Goal: Task Accomplishment & Management: Use online tool/utility

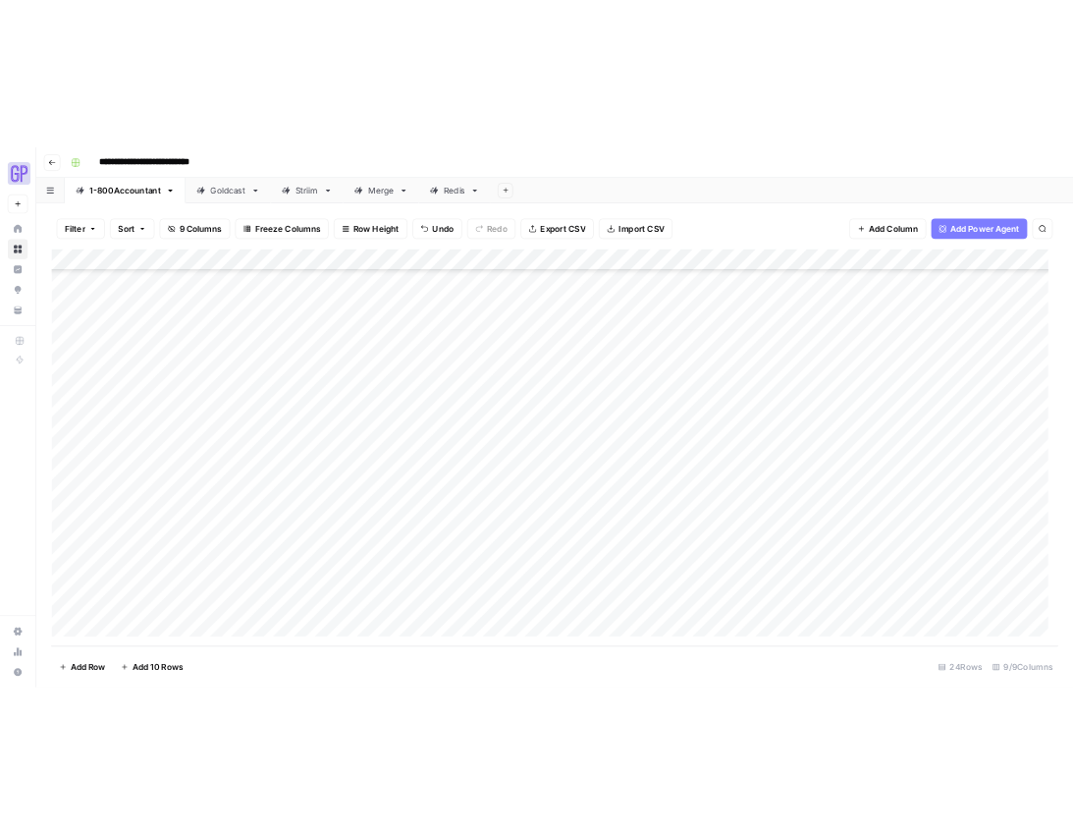
scroll to position [268, 0]
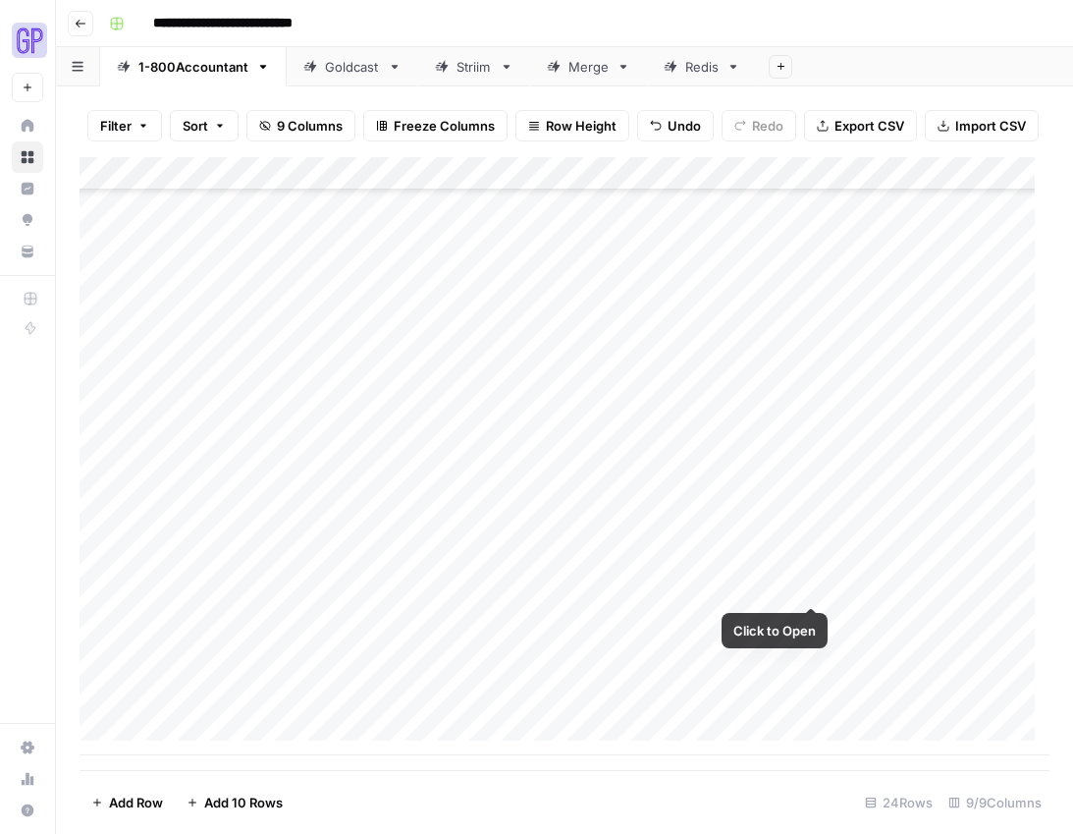
click at [813, 588] on div "Add Column" at bounding box center [565, 456] width 970 height 598
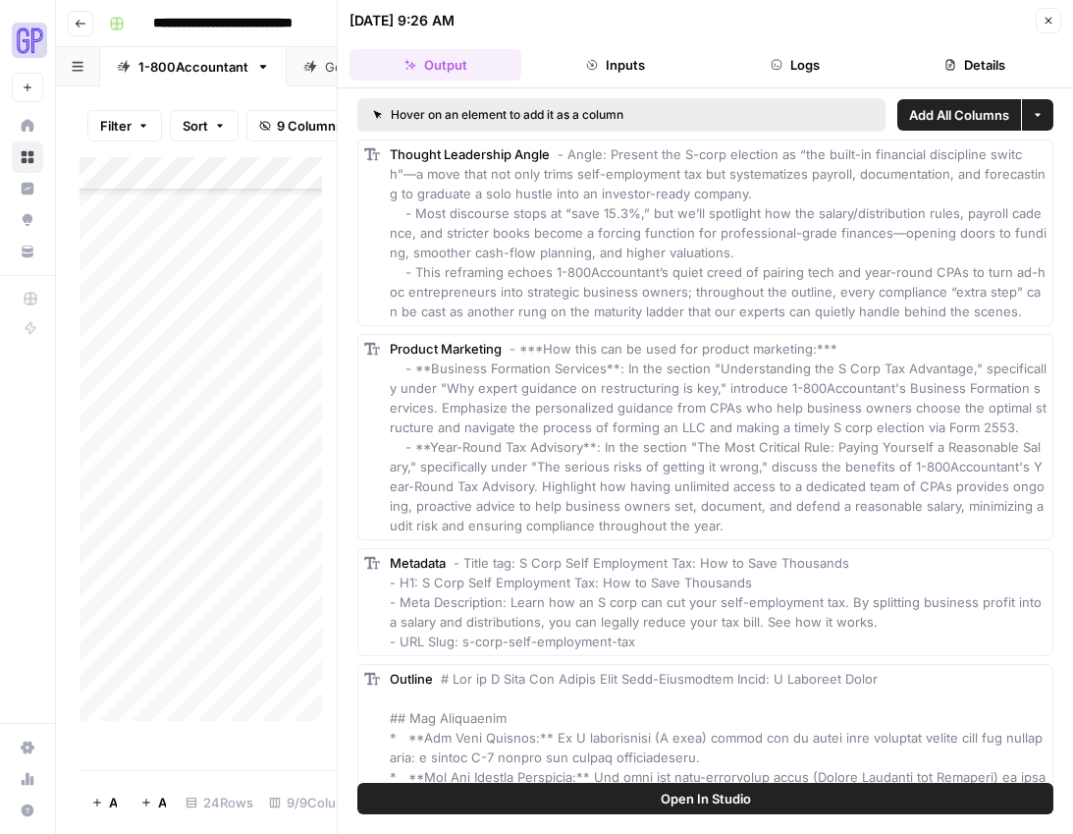
click at [471, 58] on button "Output" at bounding box center [436, 64] width 172 height 31
click at [657, 792] on button "Open In Studio" at bounding box center [705, 798] width 696 height 31
click at [1046, 18] on icon "button" at bounding box center [1049, 21] width 7 height 7
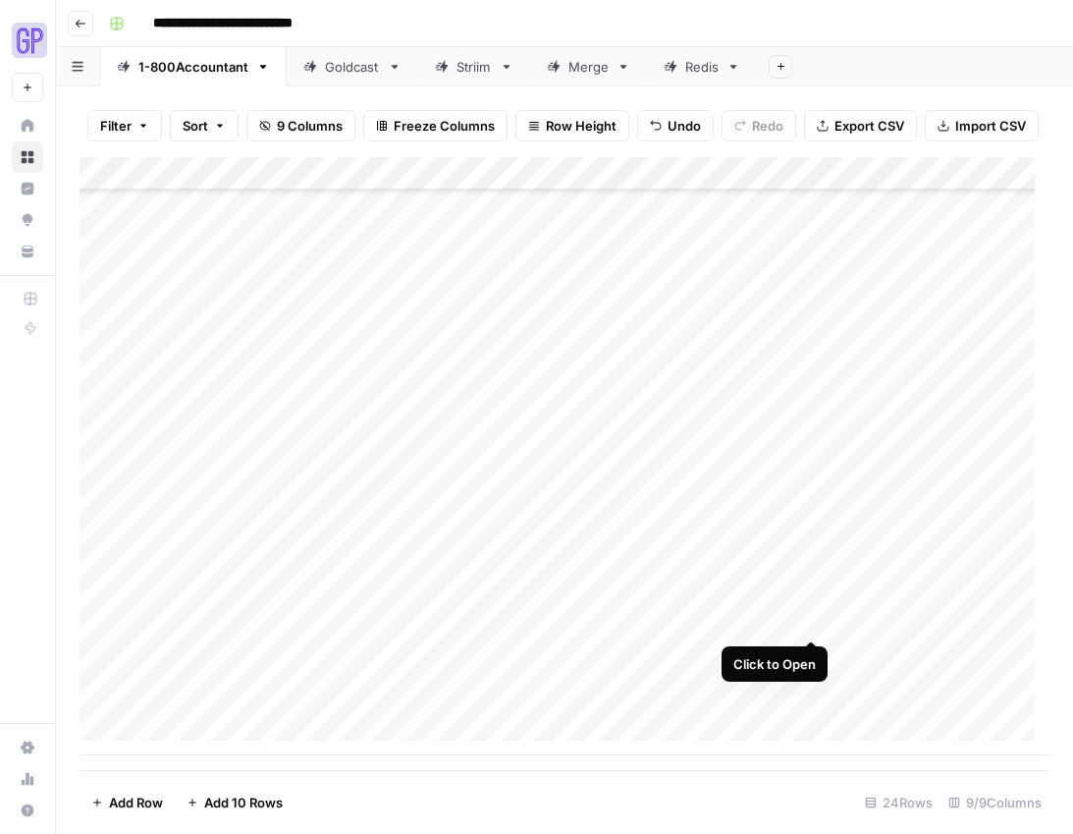
click at [813, 614] on div "Add Column" at bounding box center [565, 456] width 970 height 598
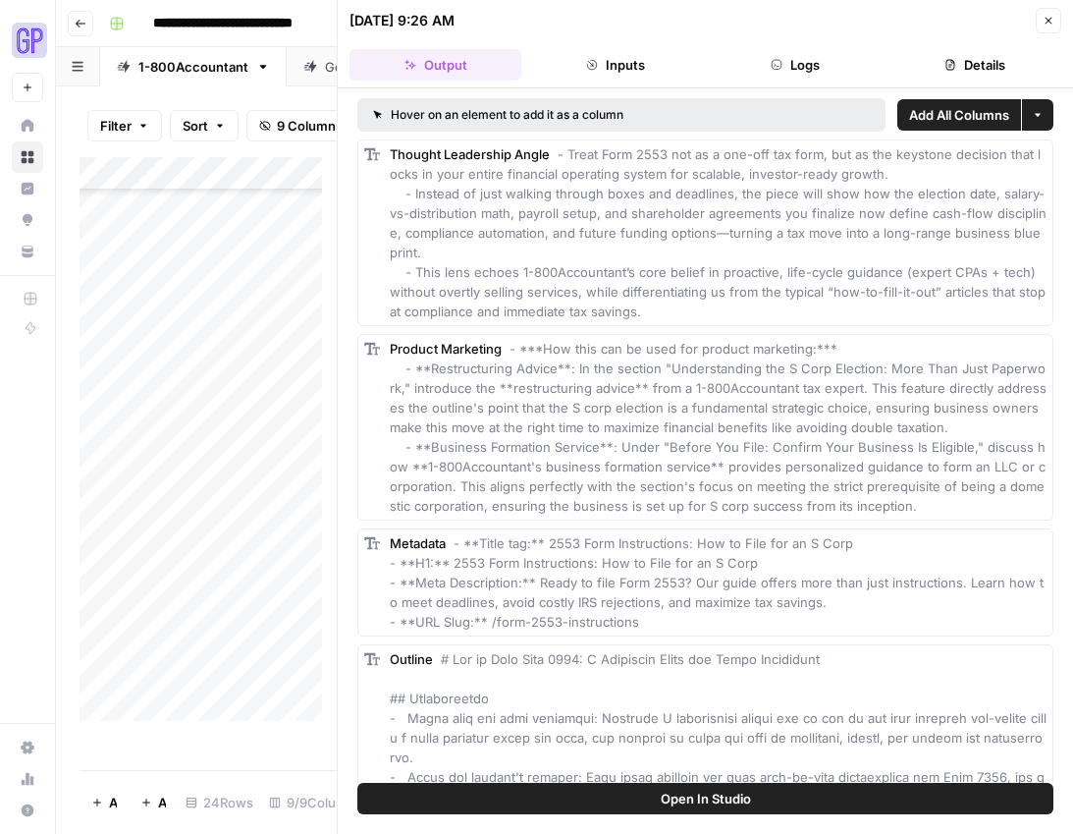
drag, startPoint x: 677, startPoint y: 803, endPoint x: 681, endPoint y: 784, distance: 20.2
click at [678, 803] on span "Open In Studio" at bounding box center [706, 799] width 90 height 20
click at [1043, 12] on button "Close" at bounding box center [1049, 21] width 26 height 26
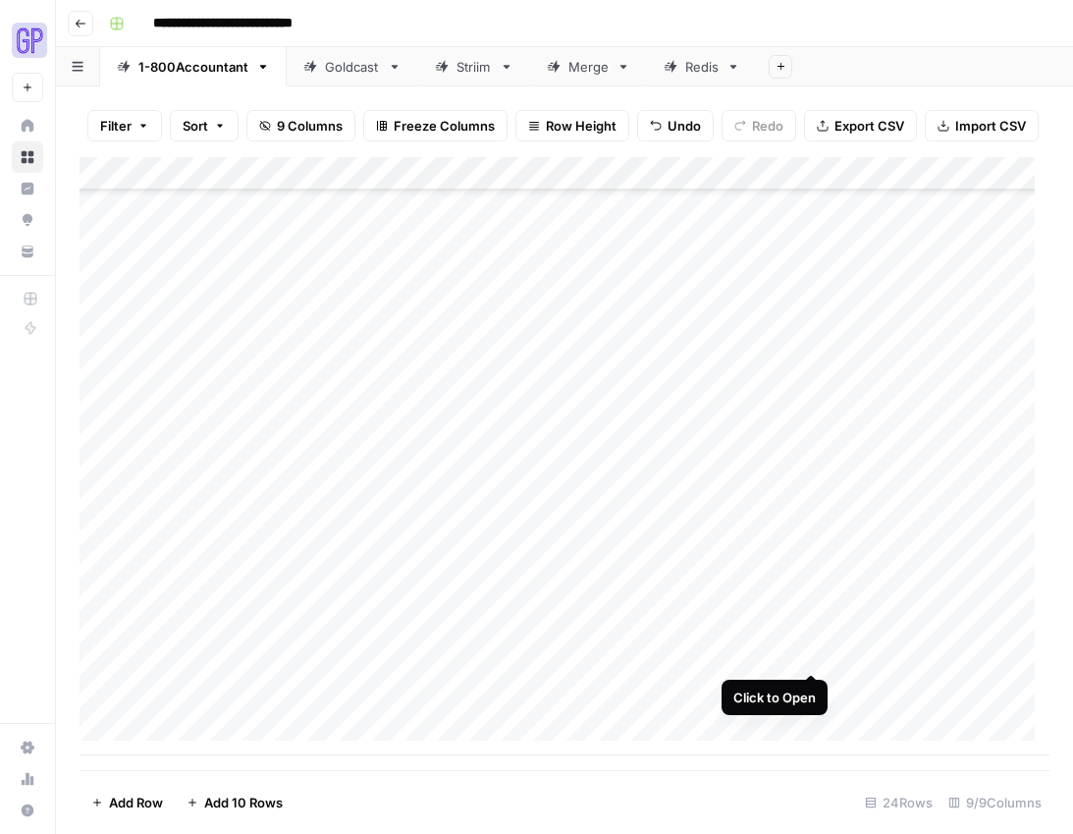
click at [813, 649] on div "Add Column" at bounding box center [565, 456] width 970 height 598
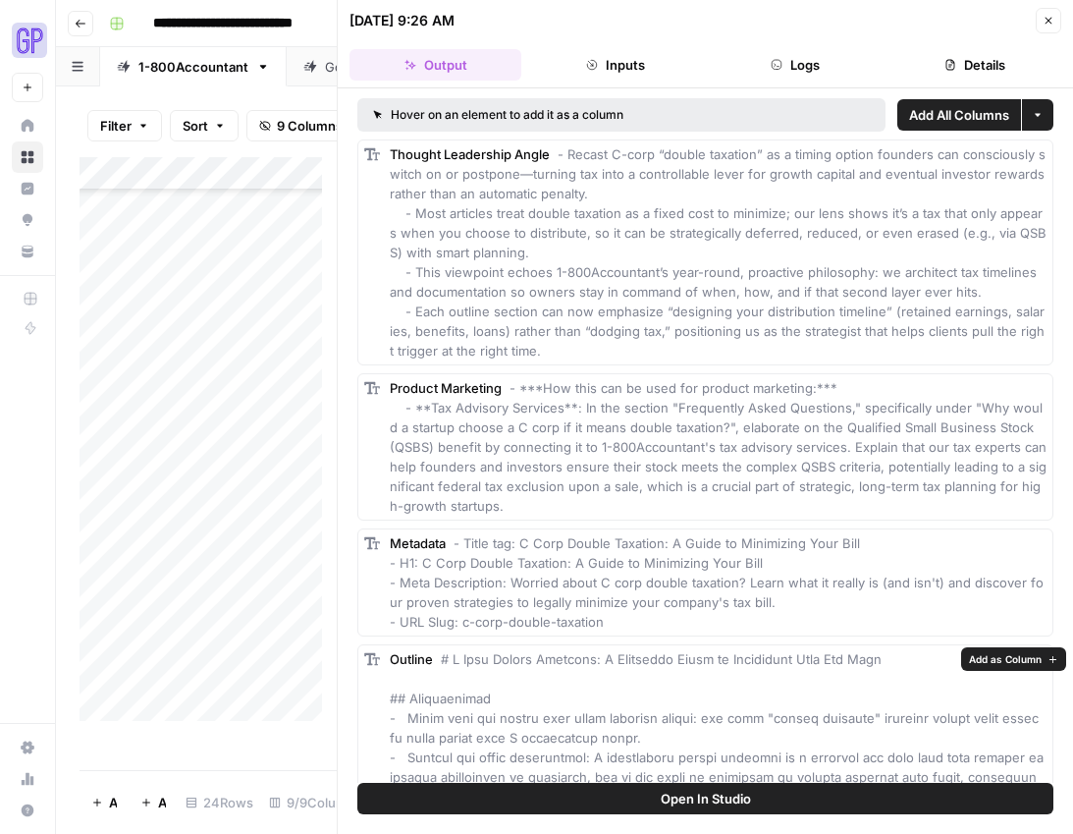
click at [797, 809] on button "Open In Studio" at bounding box center [705, 798] width 696 height 31
click at [1051, 18] on icon "button" at bounding box center [1049, 21] width 7 height 7
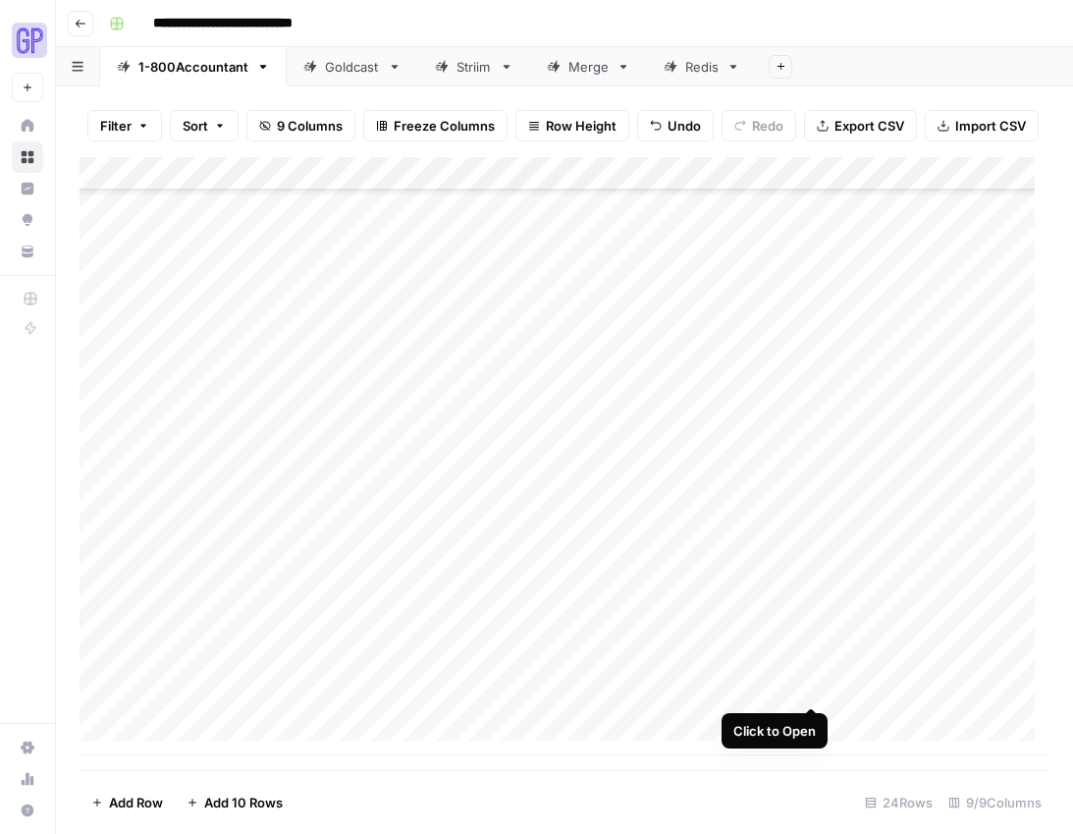
click at [812, 685] on div "Add Column" at bounding box center [565, 456] width 970 height 598
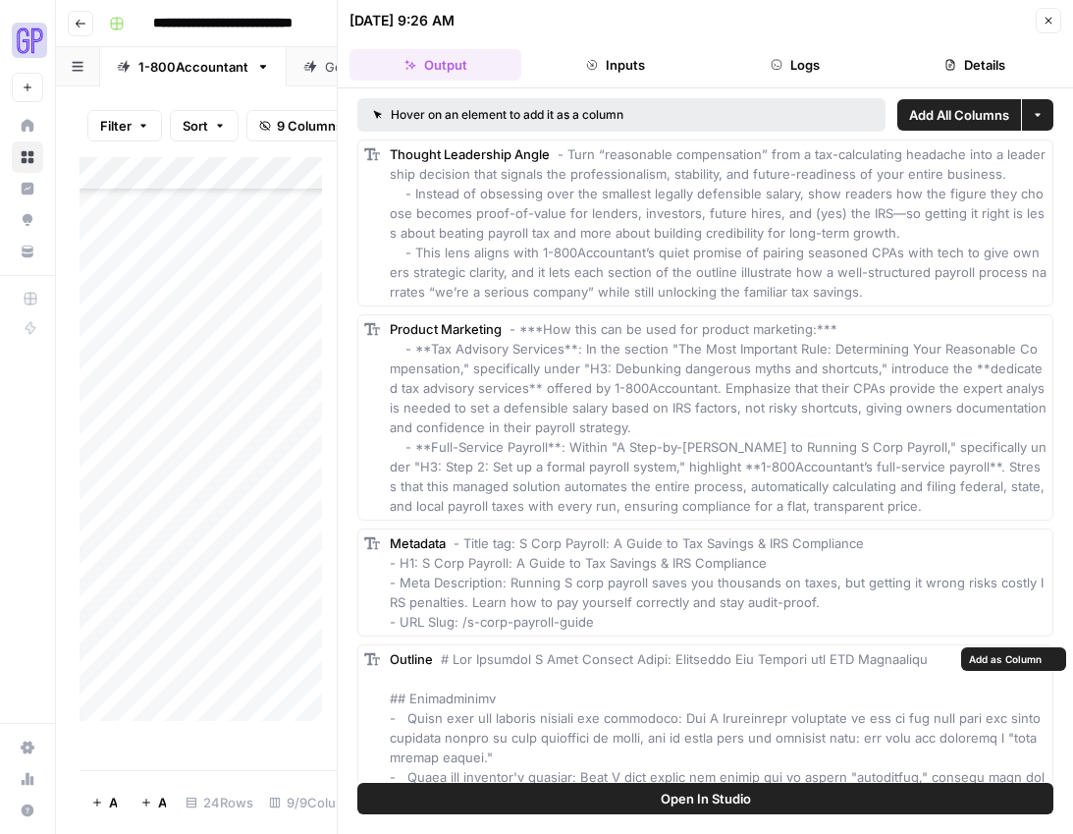
click at [632, 804] on button "Open In Studio" at bounding box center [705, 798] width 696 height 31
click at [1045, 19] on icon "button" at bounding box center [1049, 21] width 12 height 12
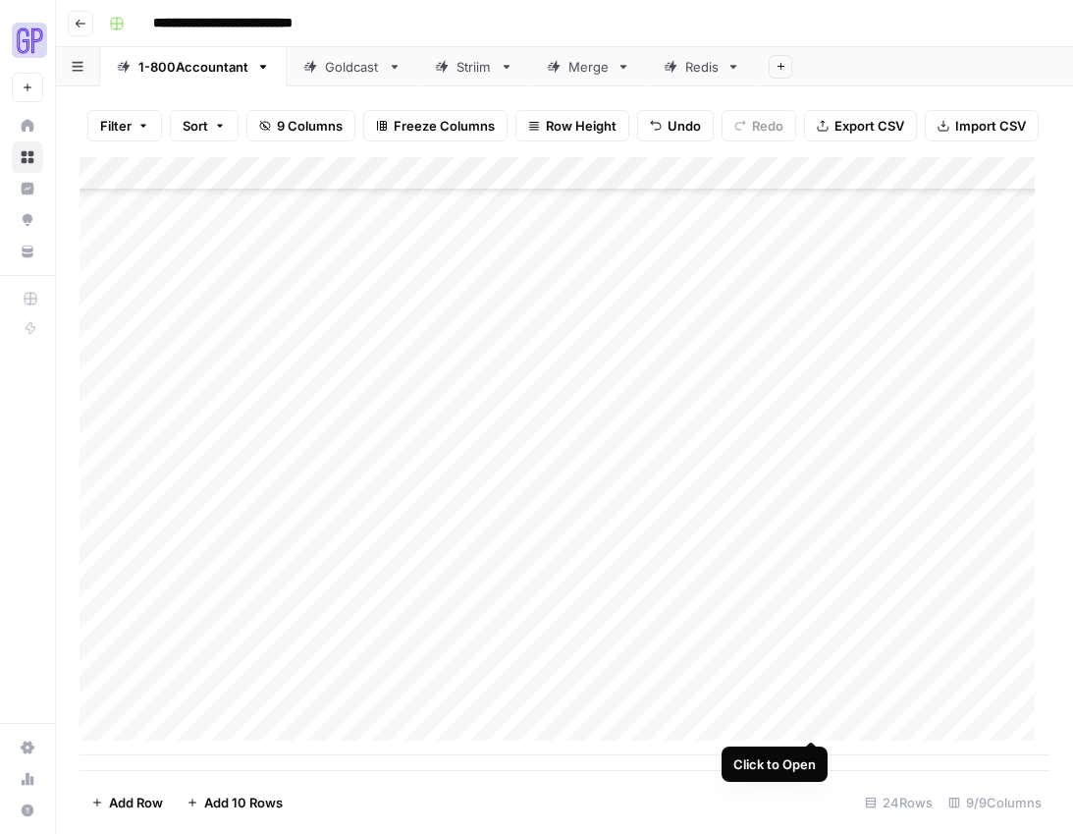
click at [812, 717] on div "Add Column" at bounding box center [565, 456] width 970 height 598
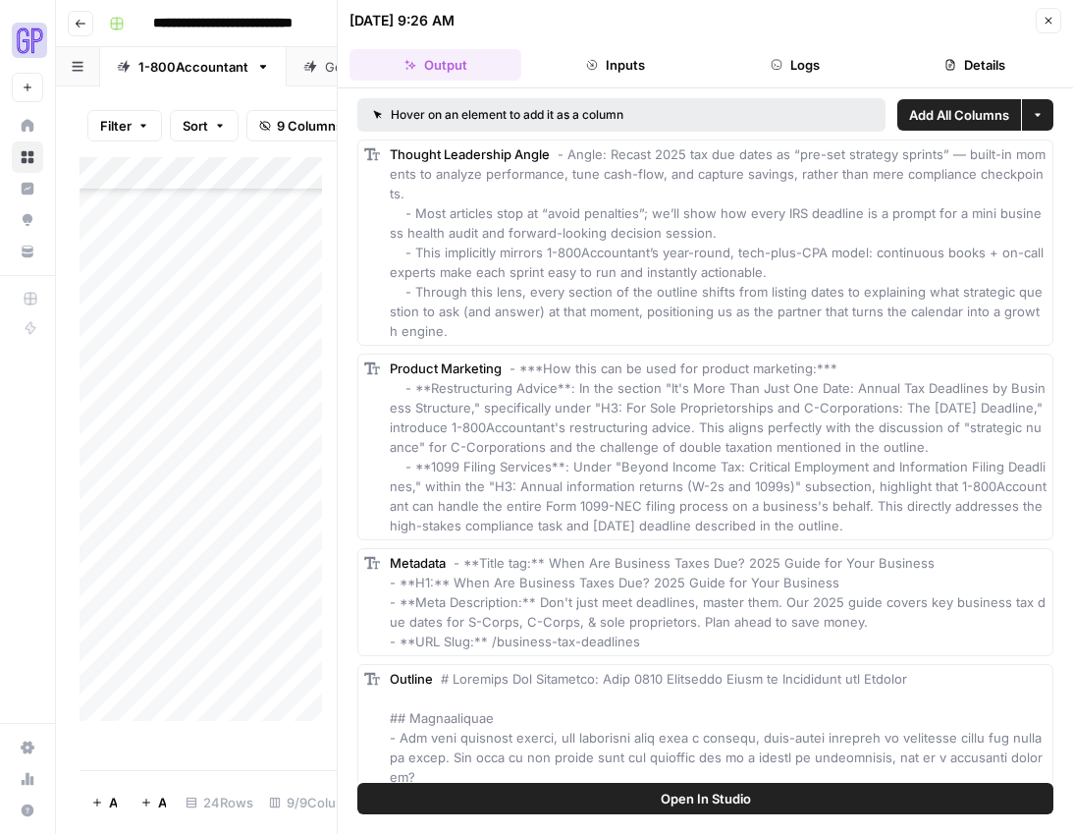
click at [700, 802] on span "Open In Studio" at bounding box center [706, 799] width 90 height 20
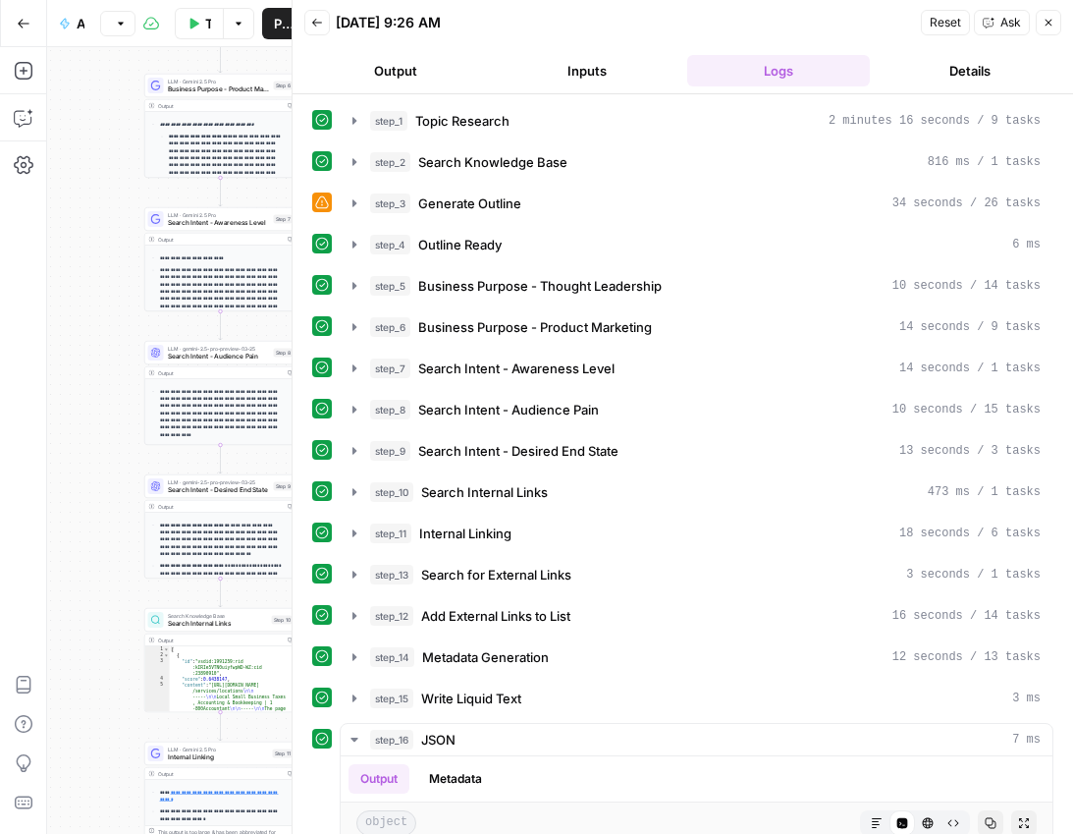
click at [412, 63] on button "Output" at bounding box center [396, 70] width 184 height 31
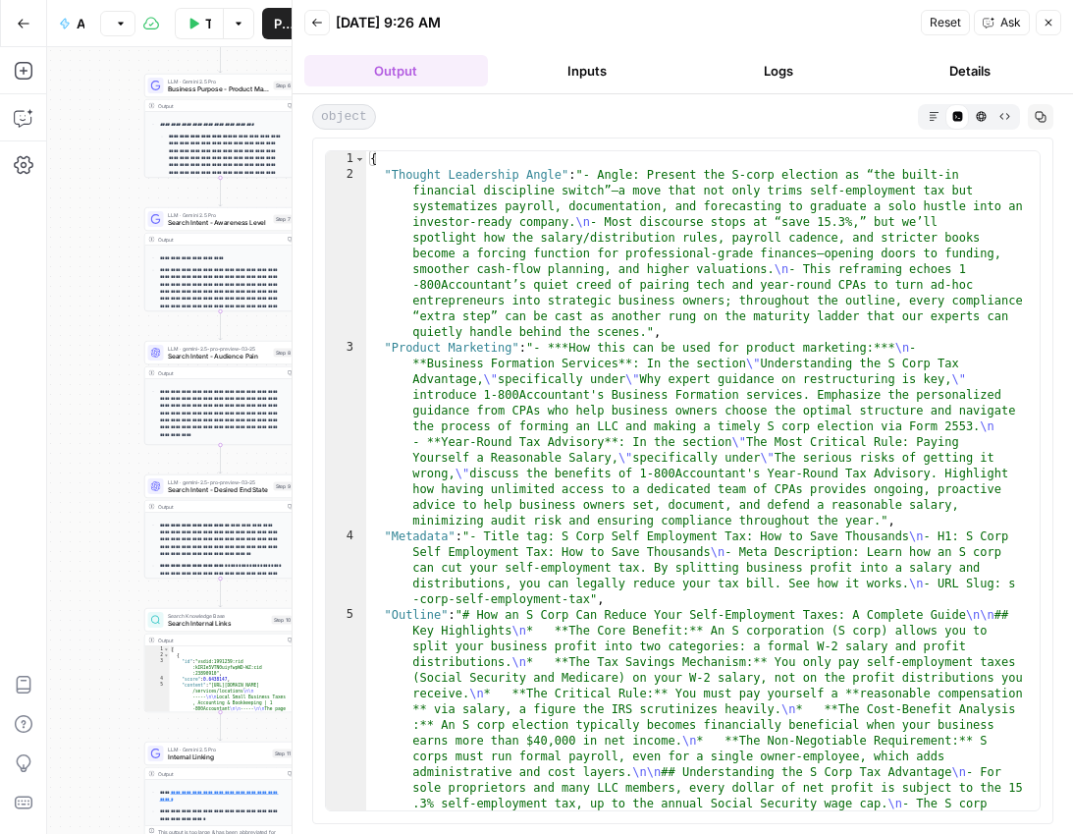
click at [924, 109] on button "Markdown" at bounding box center [934, 116] width 24 height 24
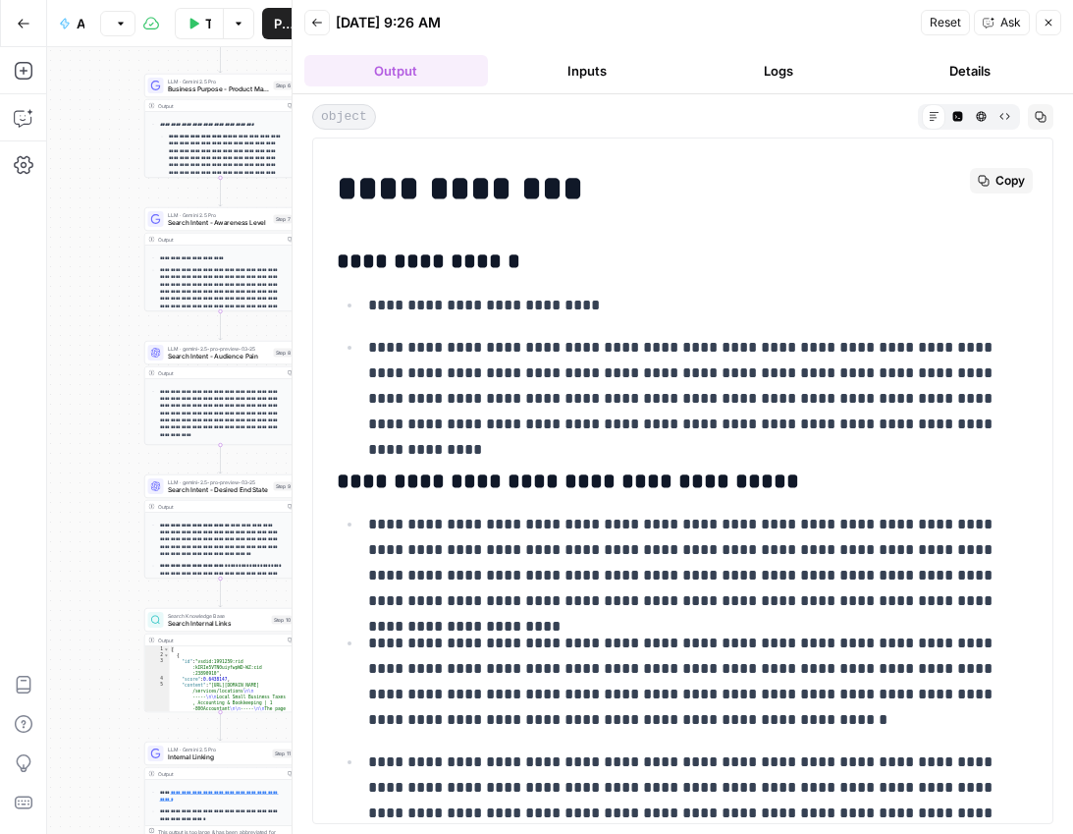
scroll to position [5284, 0]
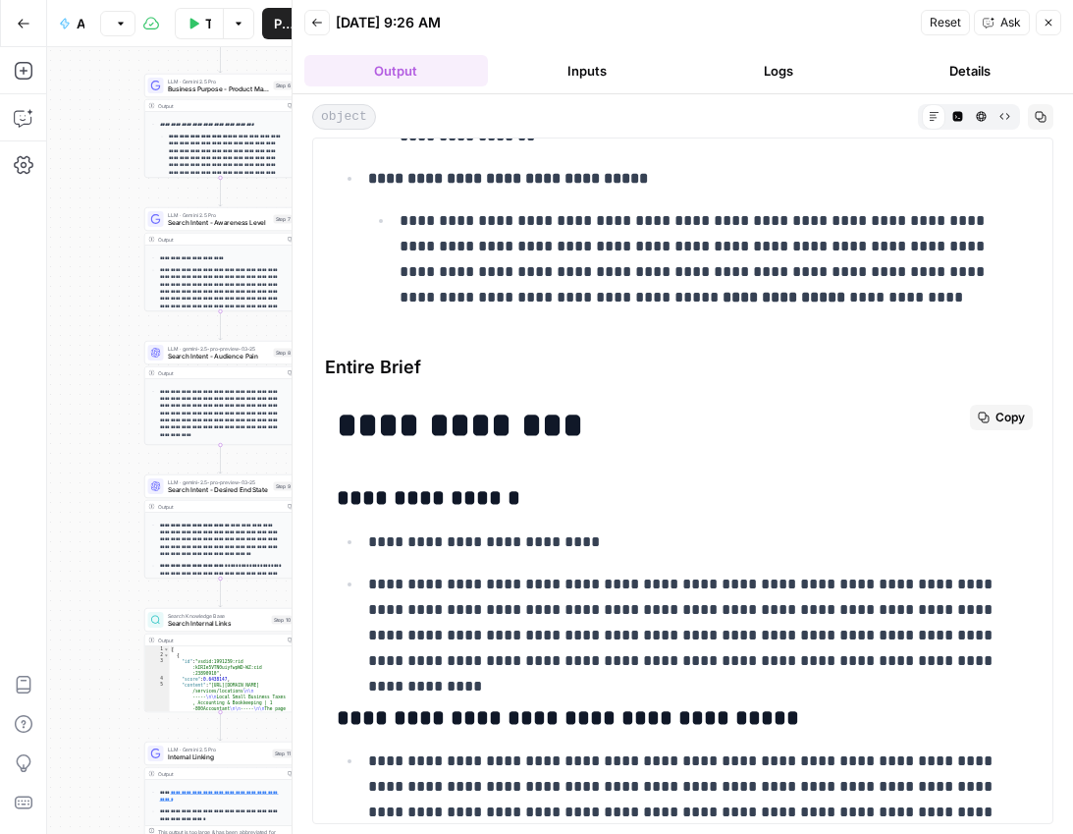
click at [996, 411] on span "Copy" at bounding box center [1010, 417] width 29 height 18
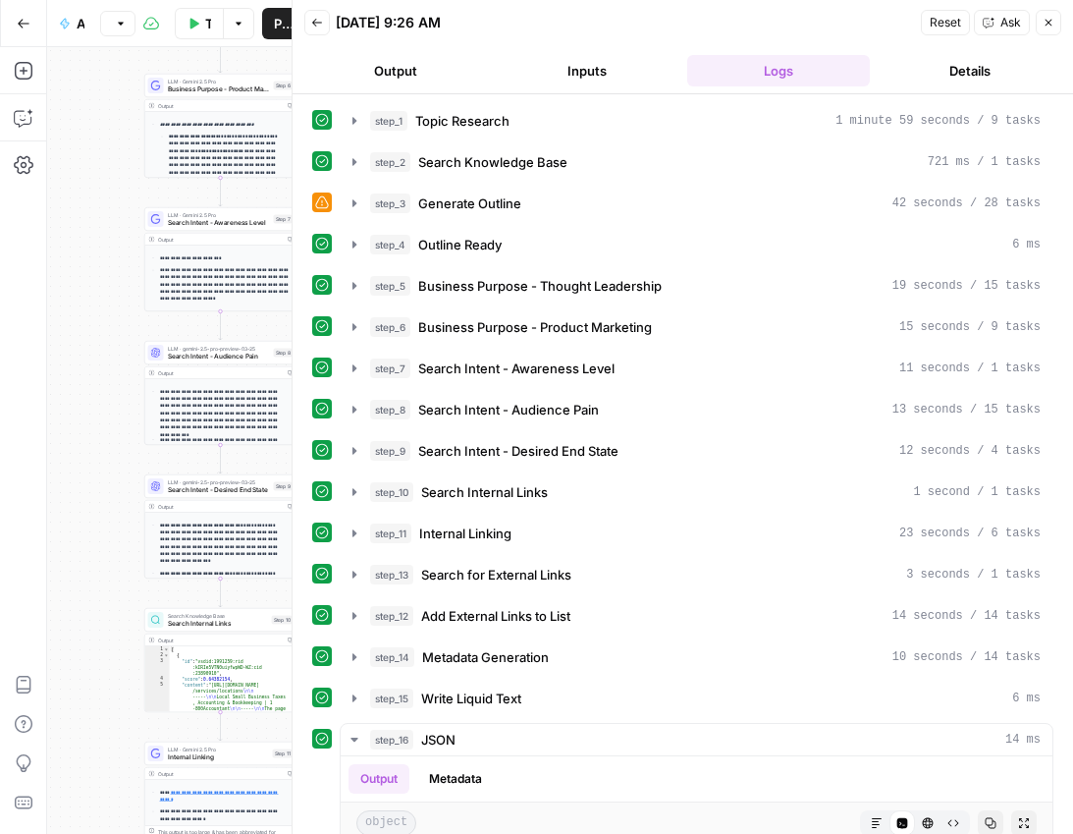
click at [405, 71] on button "Output" at bounding box center [396, 70] width 184 height 31
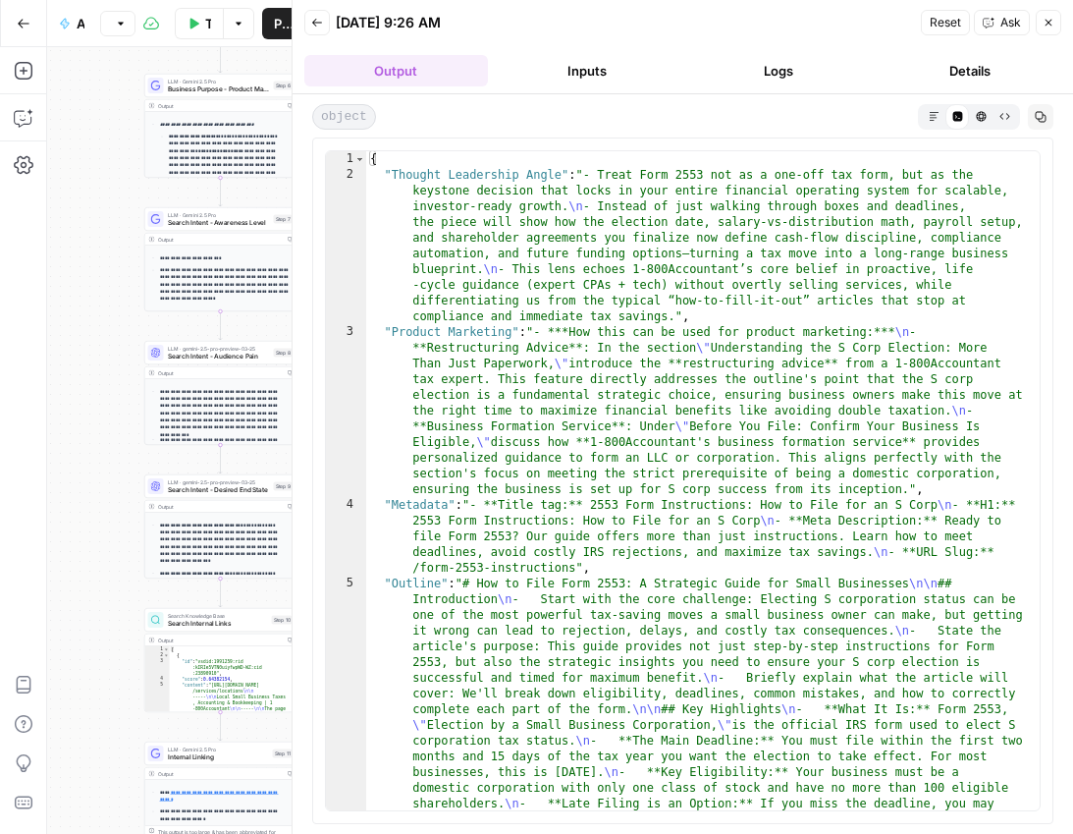
click at [935, 116] on icon "button" at bounding box center [934, 116] width 11 height 11
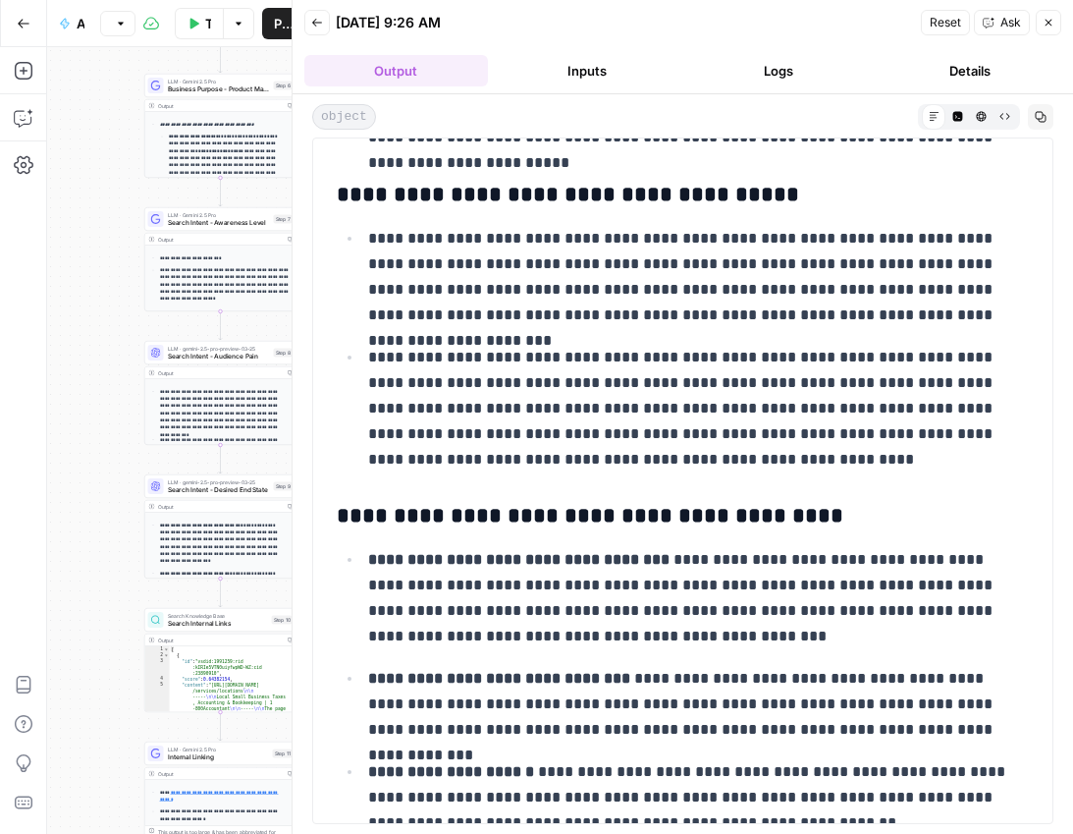
scroll to position [6009, 0]
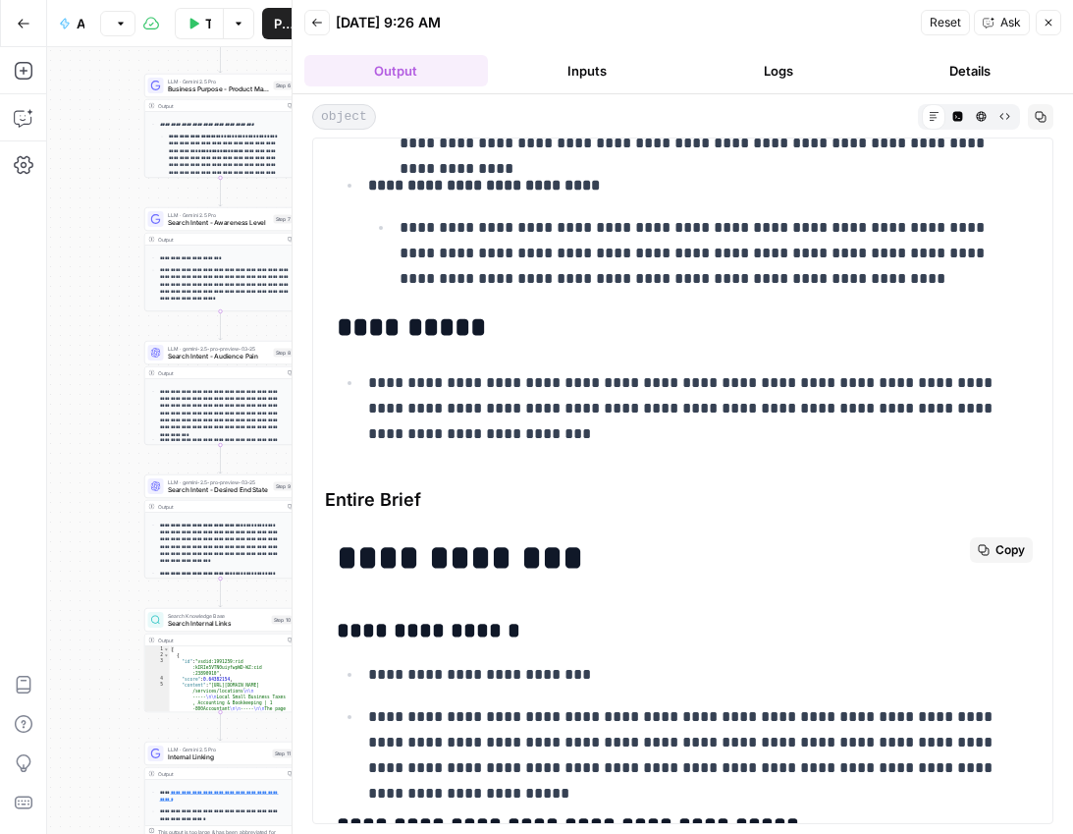
click at [1001, 548] on span "Copy" at bounding box center [1010, 550] width 29 height 18
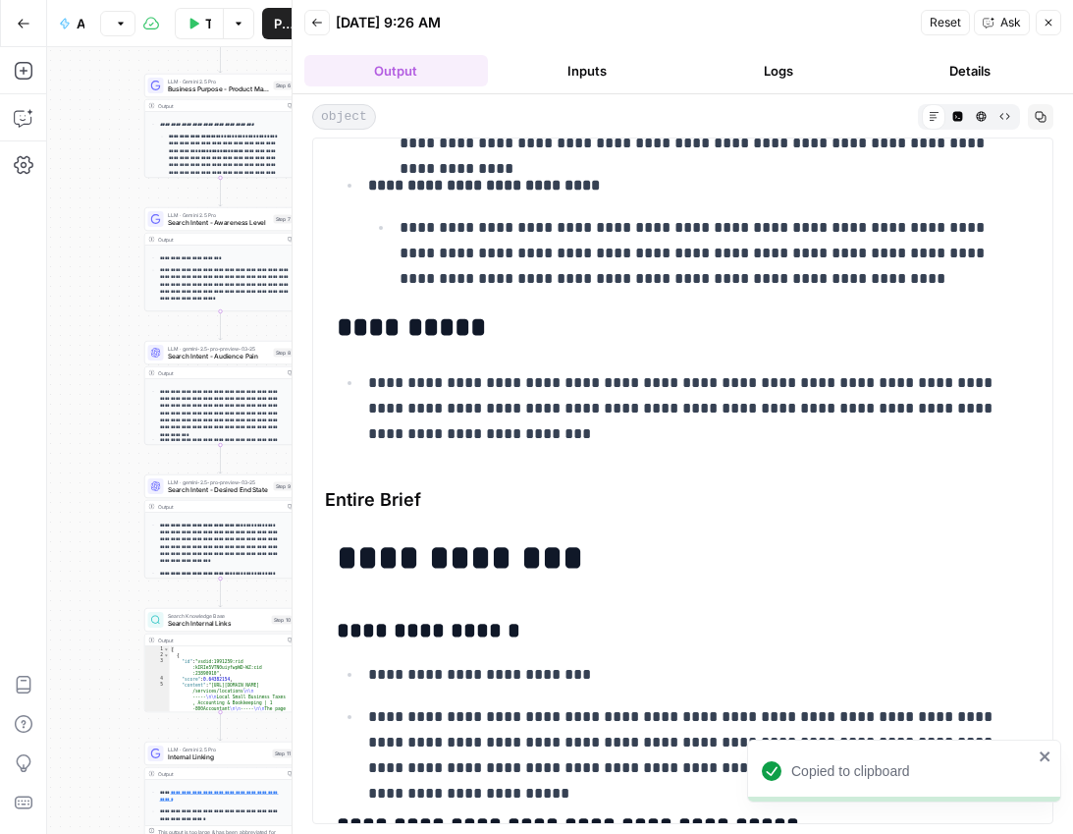
click at [1045, 18] on icon "button" at bounding box center [1049, 23] width 12 height 12
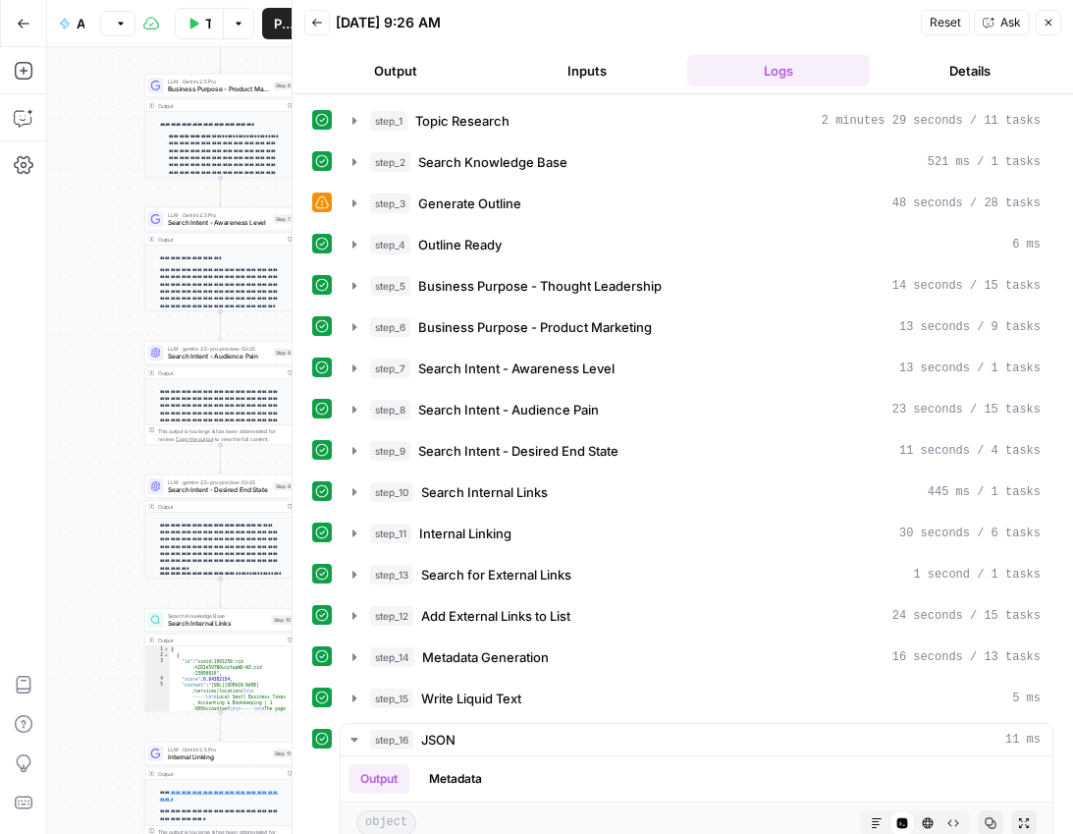
click at [378, 64] on button "Output" at bounding box center [396, 70] width 184 height 31
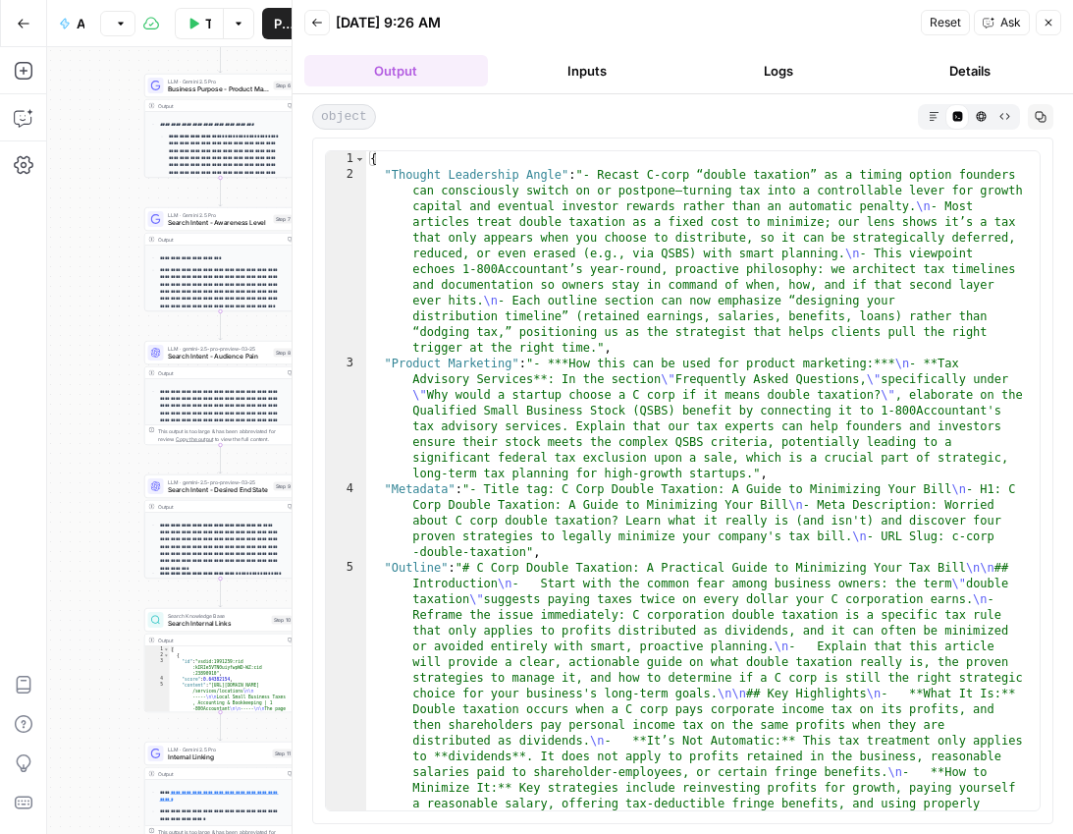
click at [939, 114] on icon "button" at bounding box center [934, 116] width 11 height 11
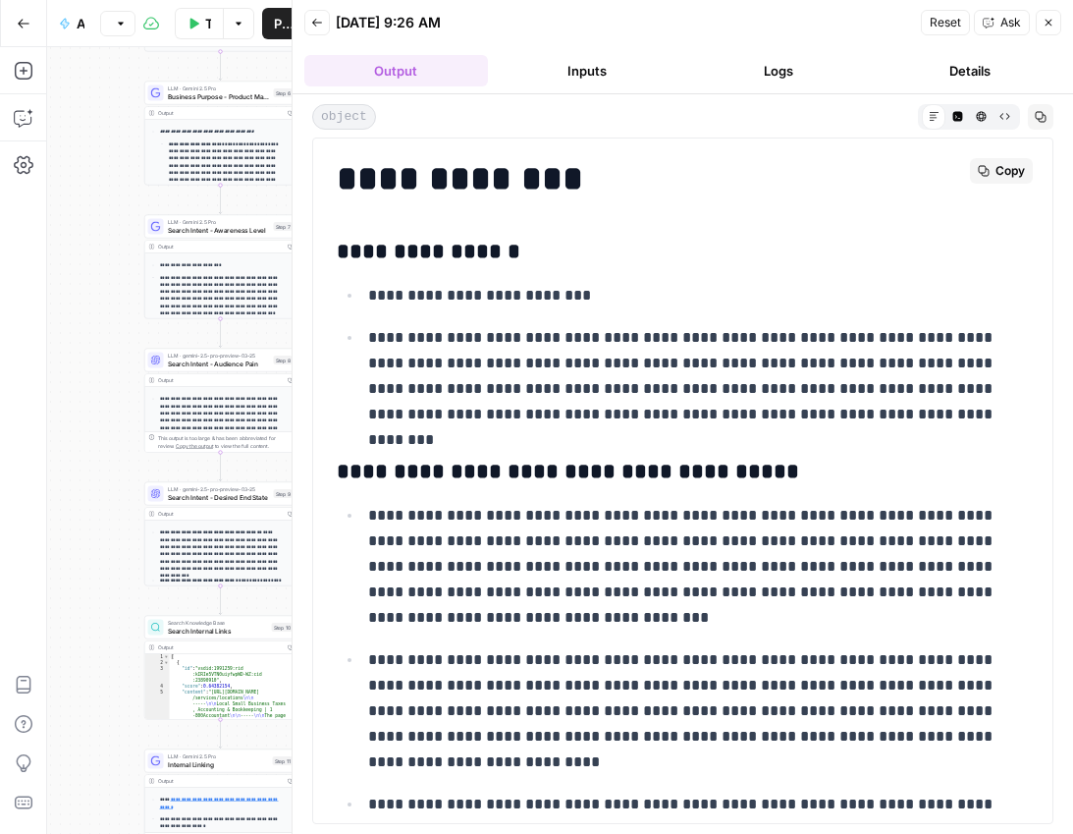
scroll to position [5828, 0]
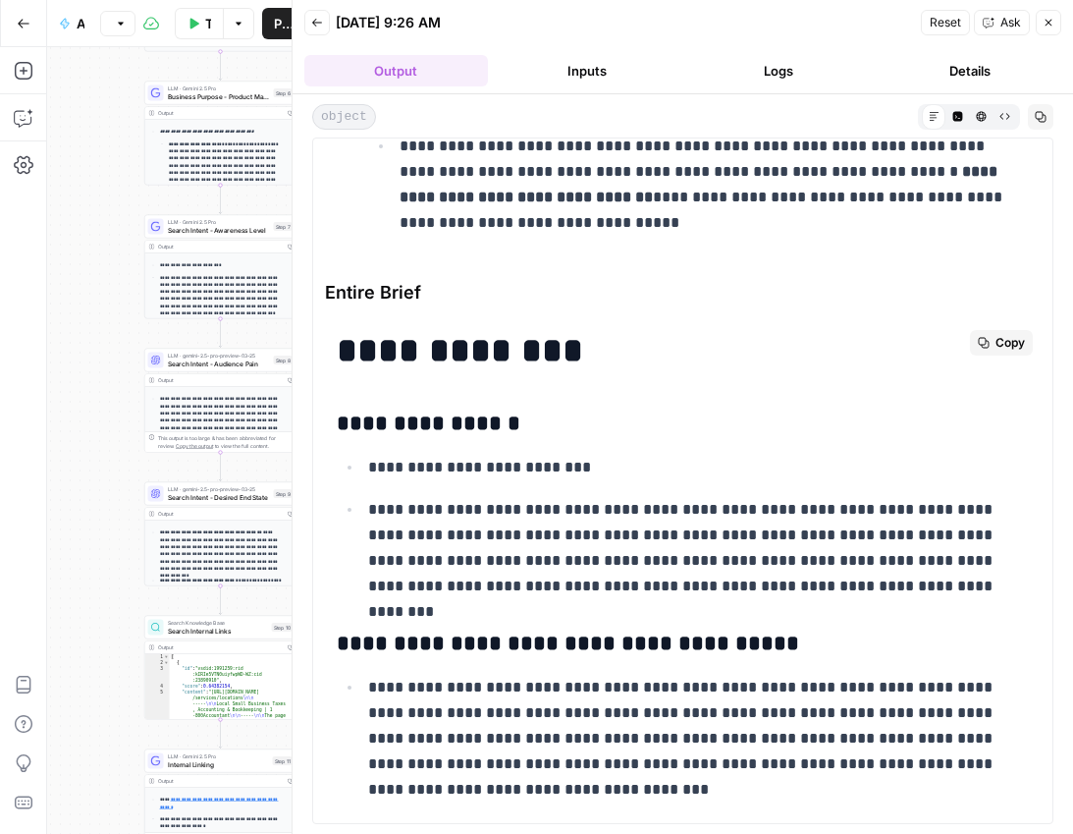
click at [973, 351] on button "Copy" at bounding box center [1001, 343] width 63 height 26
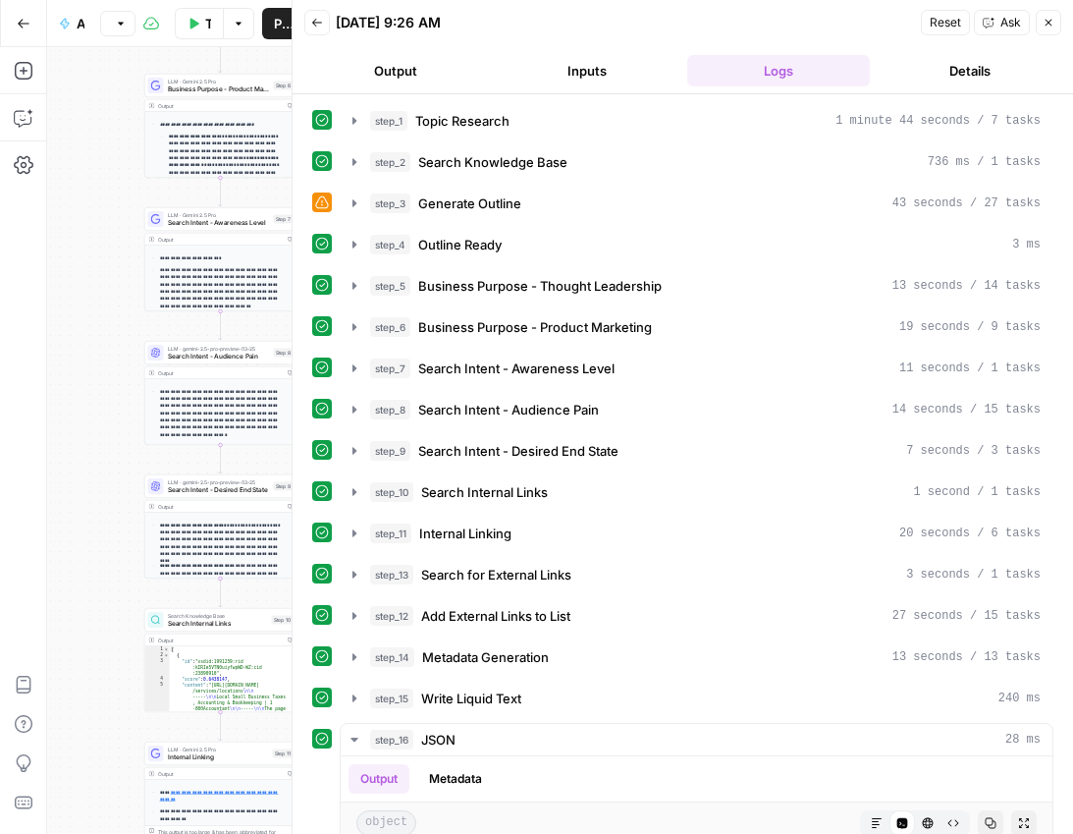
click at [451, 76] on button "Output" at bounding box center [396, 70] width 184 height 31
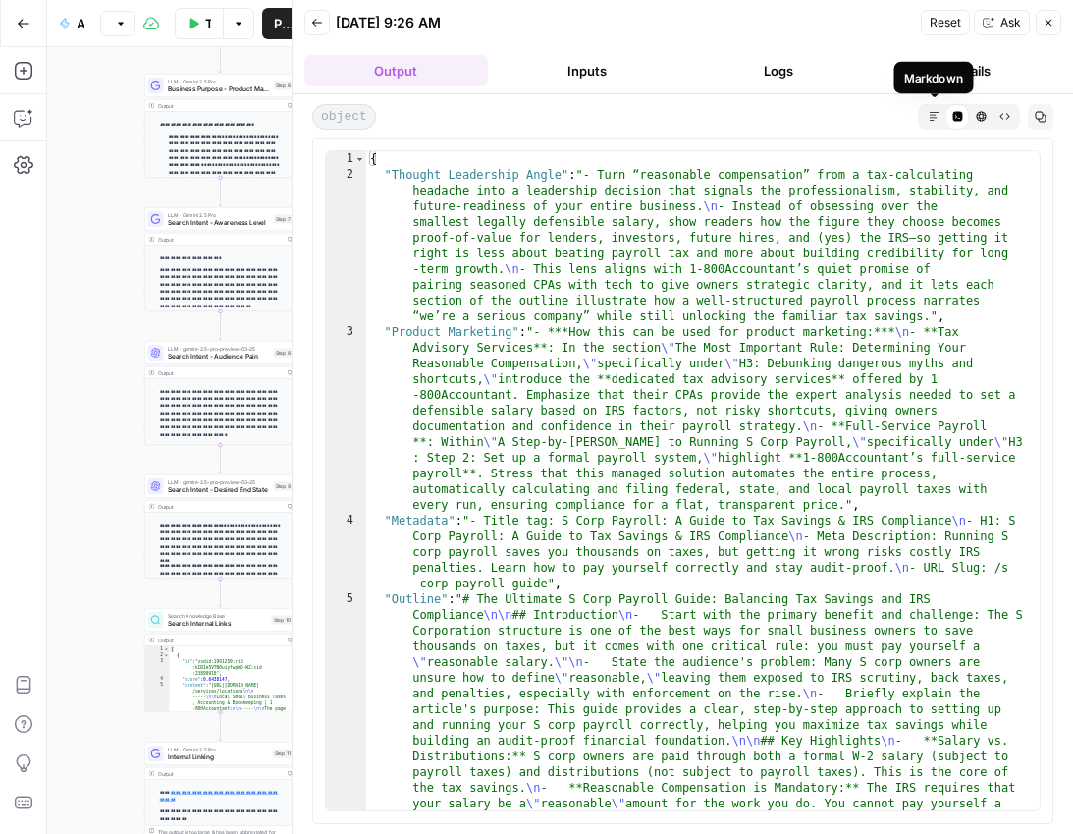
click at [941, 116] on button "Markdown" at bounding box center [934, 116] width 24 height 24
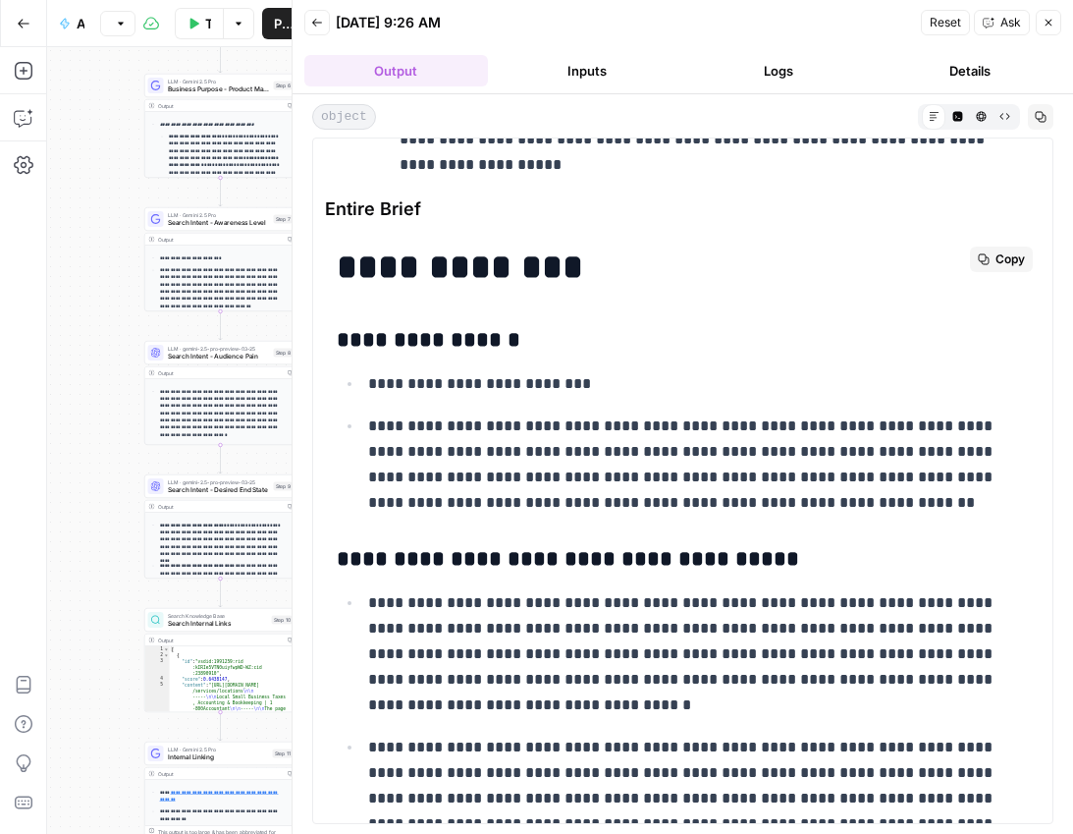
scroll to position [5749, 0]
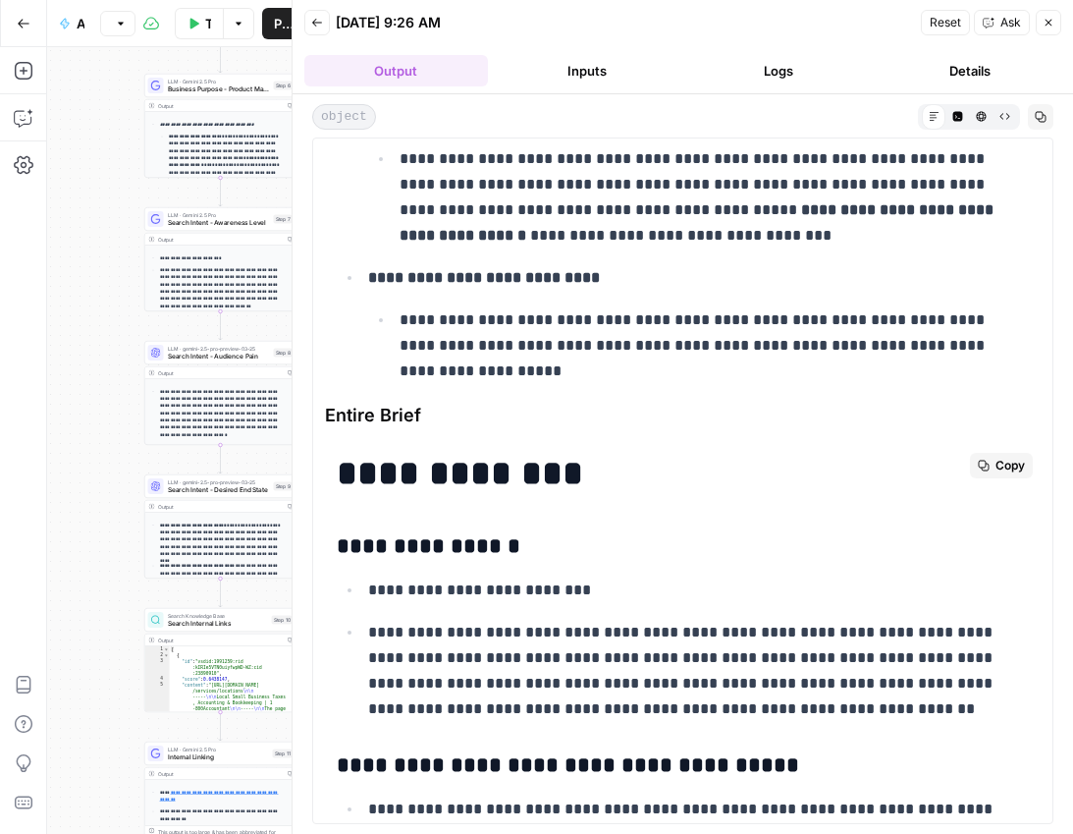
click at [996, 458] on span "Copy" at bounding box center [1010, 466] width 29 height 18
click at [1055, 25] on button "Close" at bounding box center [1049, 23] width 26 height 26
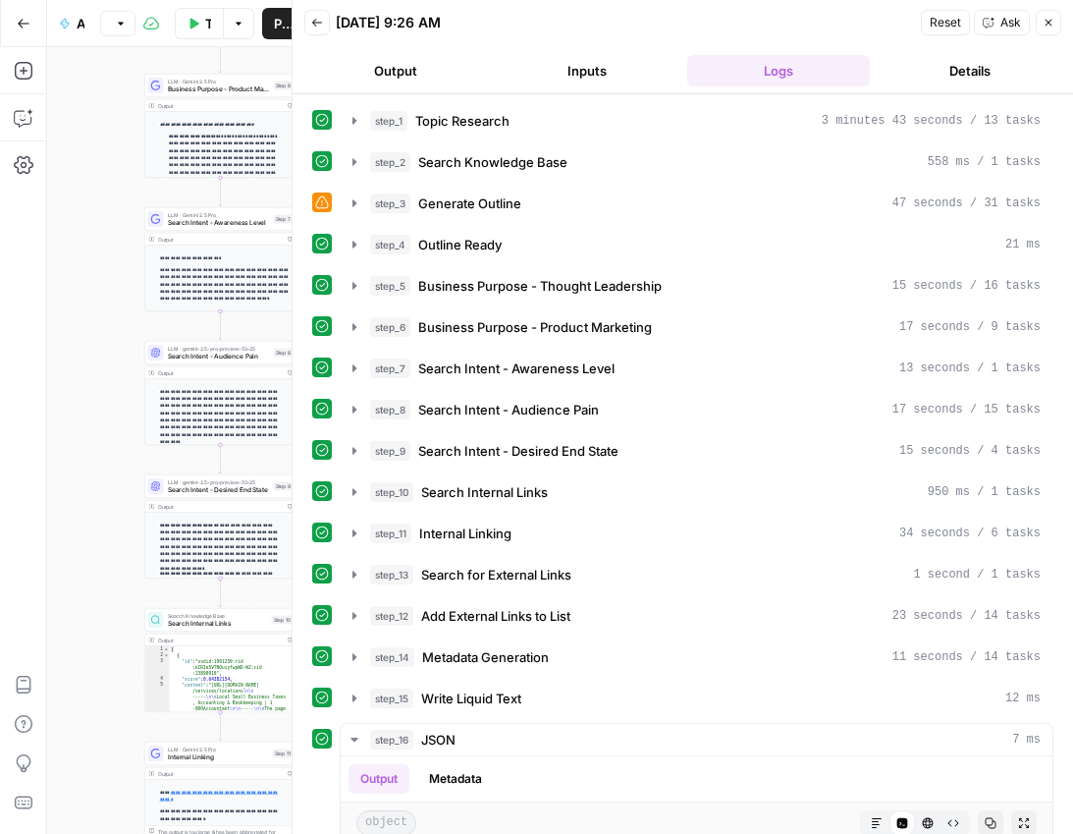
click at [406, 64] on button "Output" at bounding box center [396, 70] width 184 height 31
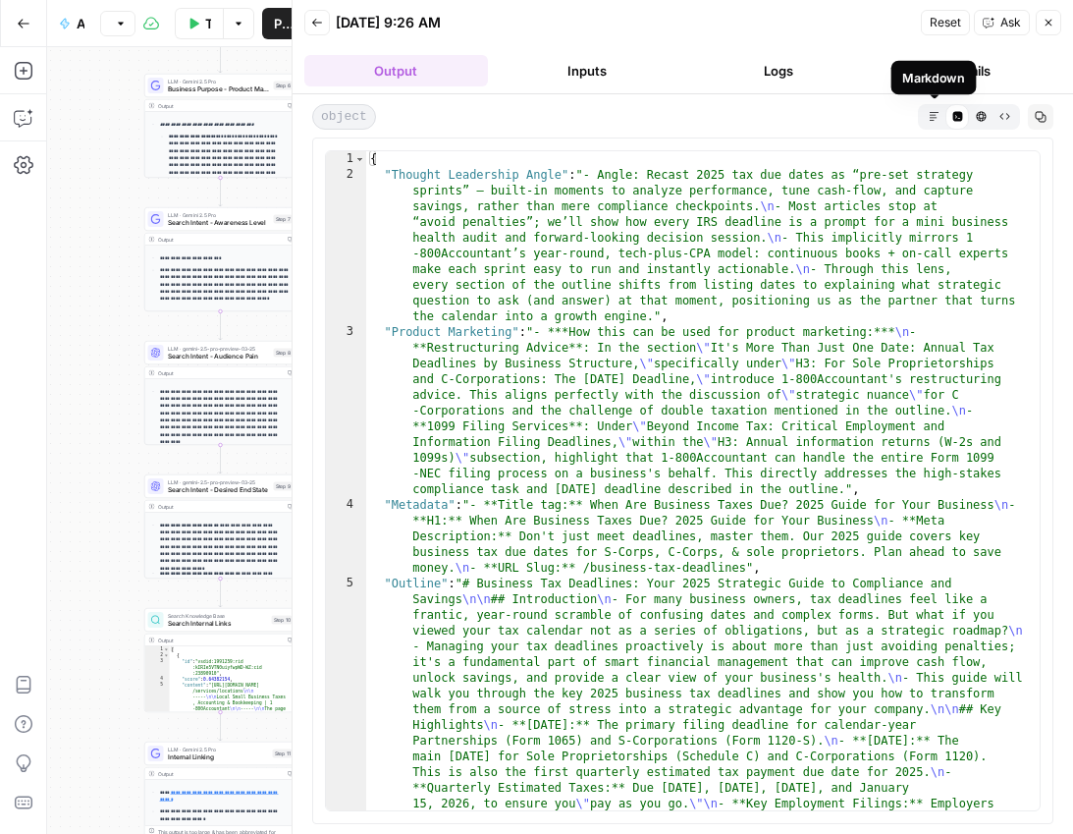
click at [929, 120] on icon "button" at bounding box center [934, 116] width 11 height 11
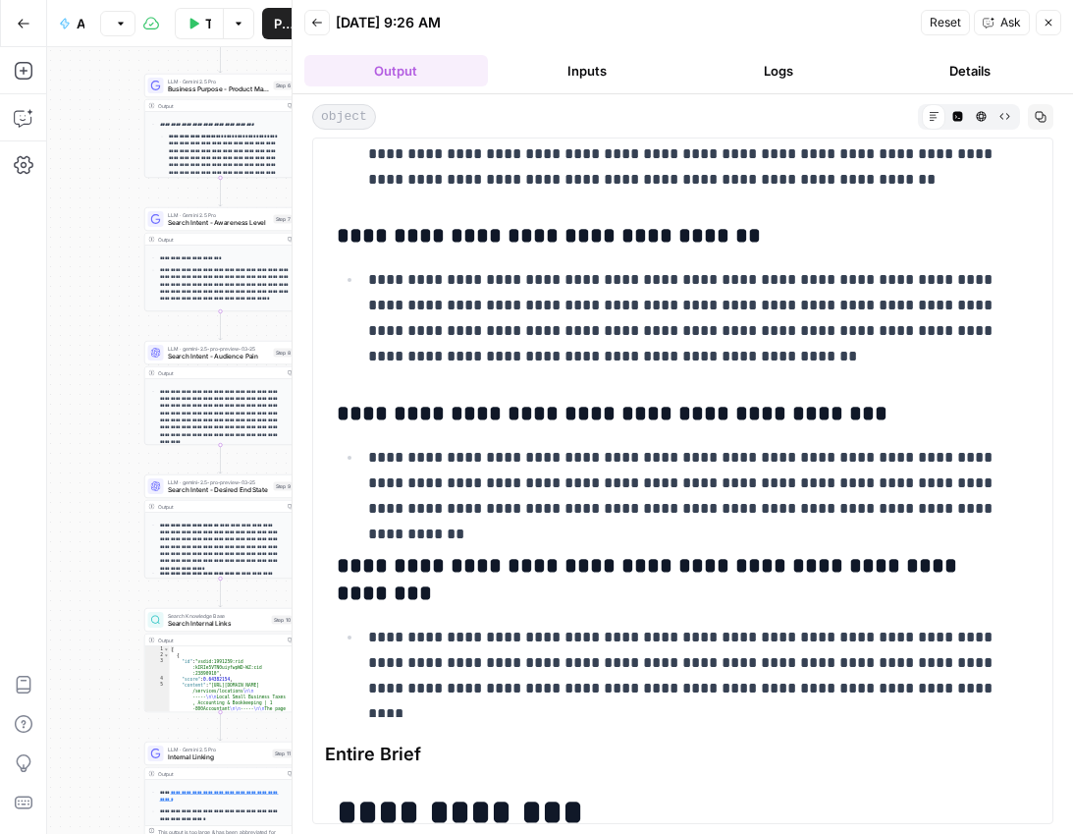
scroll to position [6637, 0]
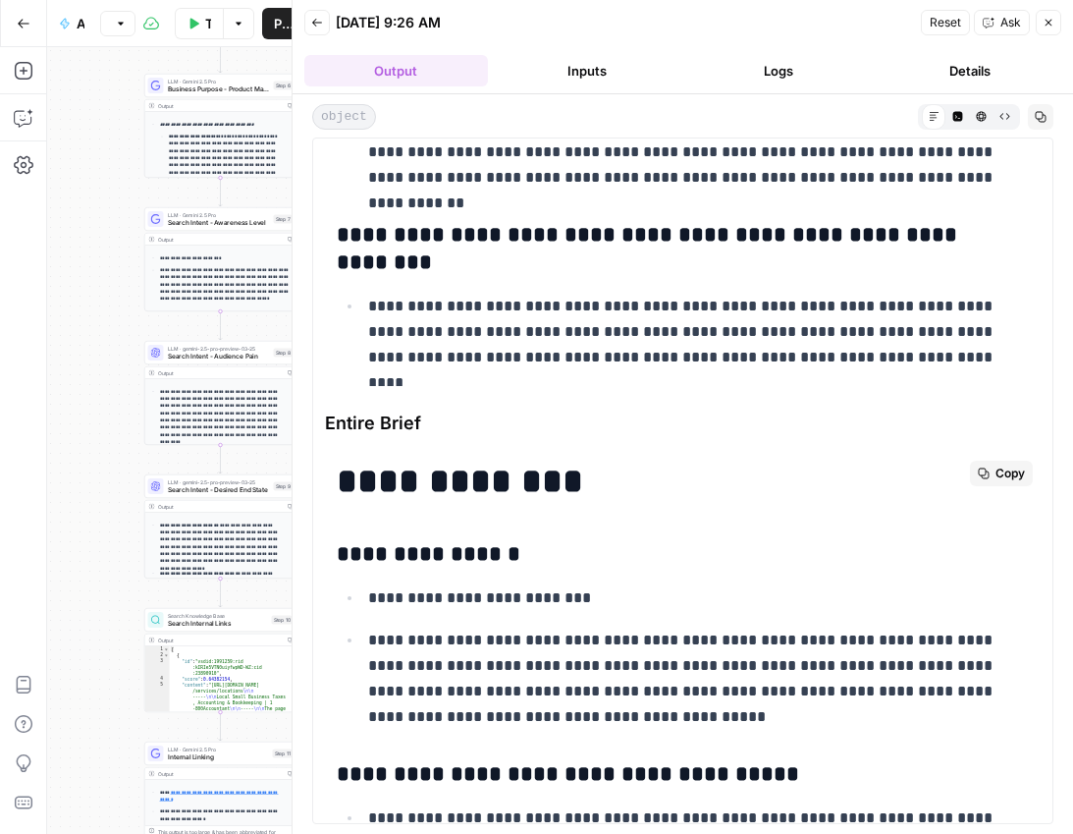
click at [975, 475] on button "Copy" at bounding box center [1001, 474] width 63 height 26
